Goal: Check status

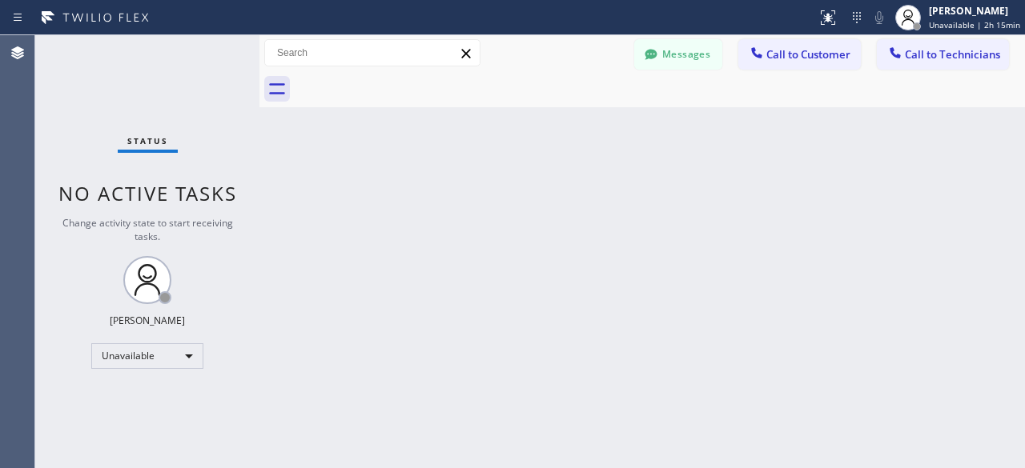
click at [107, 73] on div "Status No active tasks Change activity state to start receiving tasks. [PERSON_…" at bounding box center [147, 251] width 224 height 433
click at [103, 98] on div "Status No active tasks Change activity state to start receiving tasks. [PERSON_…" at bounding box center [147, 251] width 224 height 433
click at [61, 139] on div "Status No active tasks Change activity state to start receiving tasks. [PERSON_…" at bounding box center [147, 251] width 224 height 433
click at [389, 187] on div "Back to Dashboard Change Sender ID Customers Technicians [PERSON_NAME] [PERSON_…" at bounding box center [642, 251] width 766 height 433
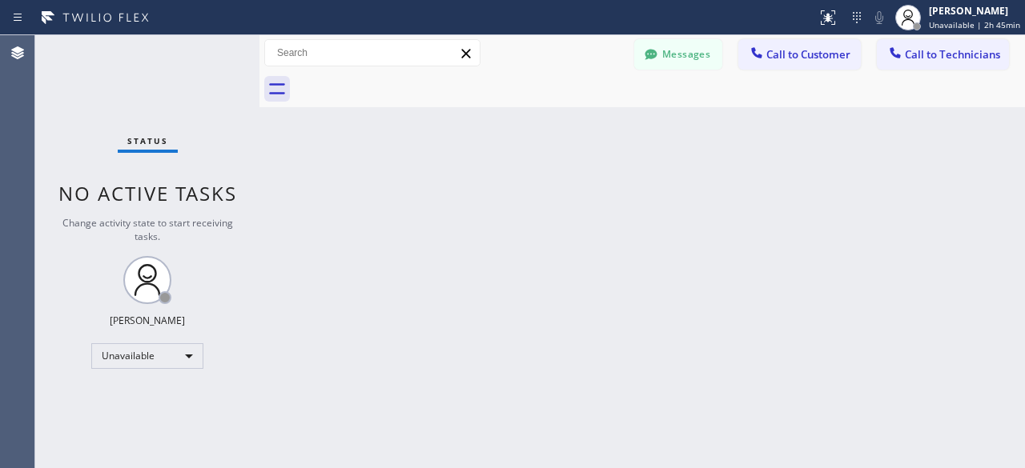
click at [94, 147] on div "Status No active tasks Change activity state to start receiving tasks. [PERSON_…" at bounding box center [147, 251] width 224 height 433
click at [104, 105] on div "Status No active tasks Change activity state to start receiving tasks. [PERSON_…" at bounding box center [147, 251] width 224 height 433
click at [83, 54] on div "Status No active tasks Change activity state to start receiving tasks. [PERSON_…" at bounding box center [147, 251] width 224 height 433
click at [105, 77] on div "Status No active tasks Change activity state to start receiving tasks. [PERSON_…" at bounding box center [147, 251] width 224 height 433
click at [93, 103] on div "Status No active tasks Change activity state to start receiving tasks. [PERSON_…" at bounding box center [147, 251] width 224 height 433
